Goal: Task Accomplishment & Management: Manage account settings

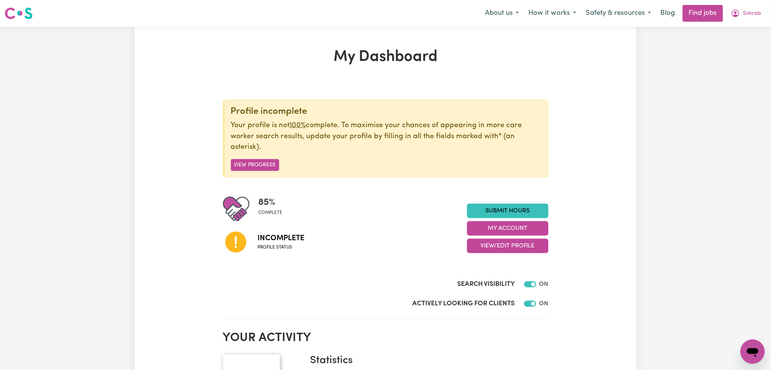
scroll to position [51, 0]
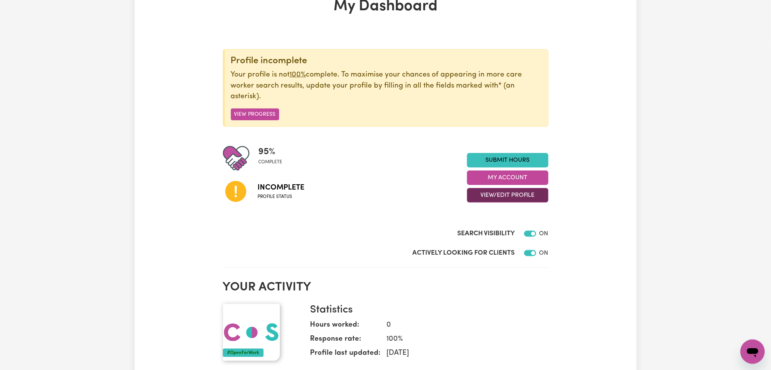
click at [489, 190] on button "View/Edit Profile" at bounding box center [507, 195] width 81 height 14
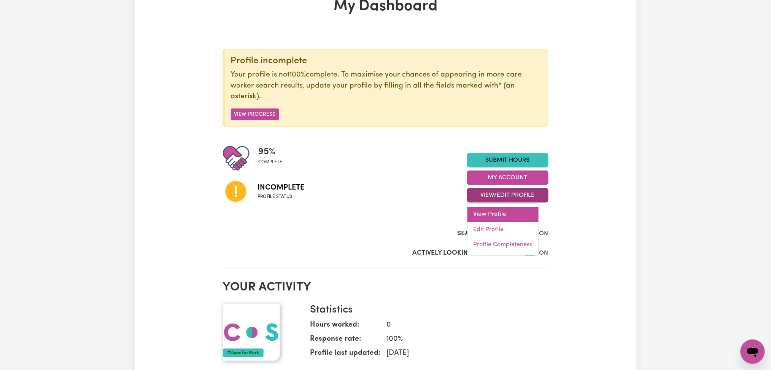
click at [483, 221] on link "View Profile" at bounding box center [502, 214] width 71 height 15
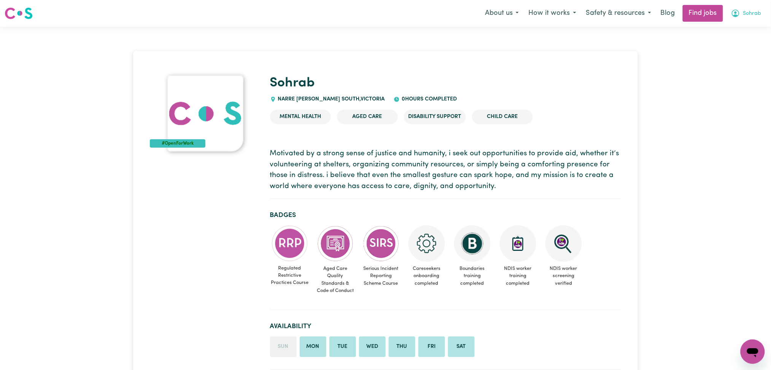
drag, startPoint x: 731, startPoint y: 11, endPoint x: 750, endPoint y: 11, distance: 18.6
click at [735, 11] on icon "My Account" at bounding box center [735, 13] width 9 height 9
click at [751, 11] on span "Sohrab" at bounding box center [752, 14] width 18 height 8
click at [743, 59] on link "Logout" at bounding box center [736, 58] width 60 height 14
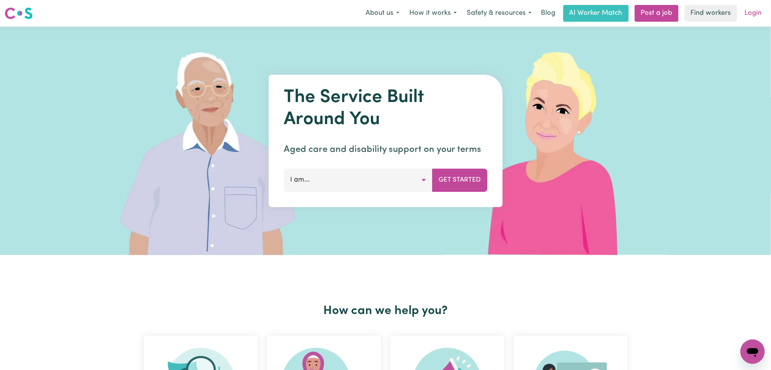
click at [751, 9] on link "Login" at bounding box center [753, 13] width 26 height 17
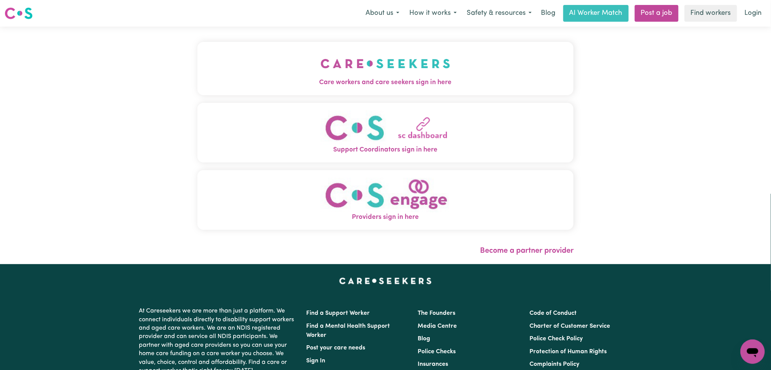
click at [321, 51] on img "Care workers and care seekers sign in here" at bounding box center [386, 63] width 130 height 28
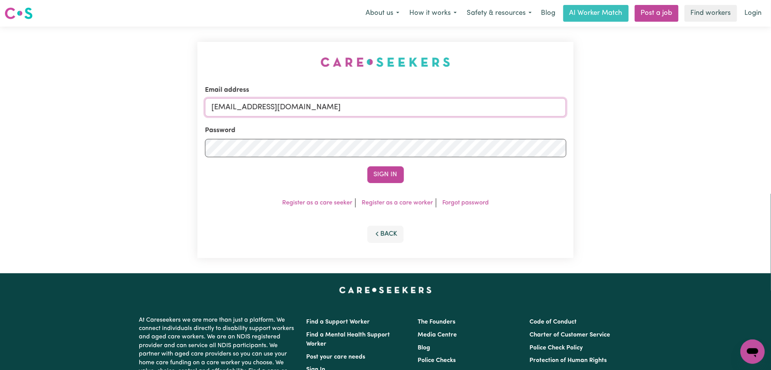
click at [294, 103] on input "[EMAIL_ADDRESS][DOMAIN_NAME]" at bounding box center [385, 107] width 361 height 18
drag, startPoint x: 252, startPoint y: 105, endPoint x: 402, endPoint y: 105, distance: 150.6
click at [402, 105] on input "Superuser~[EMAIL_ADDRESS][DOMAIN_NAME]" at bounding box center [385, 107] width 361 height 18
type input "[EMAIL_ADDRESS][DOMAIN_NAME]"
click at [397, 173] on button "Sign In" at bounding box center [385, 174] width 36 height 17
